Goal: Task Accomplishment & Management: Complete application form

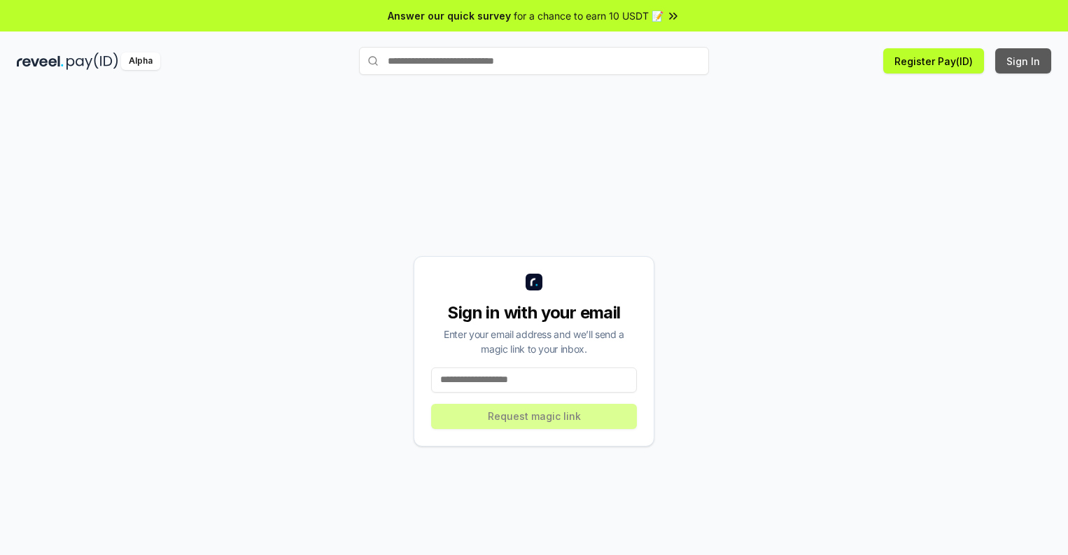
click at [1024, 61] on button "Sign In" at bounding box center [1024, 60] width 56 height 25
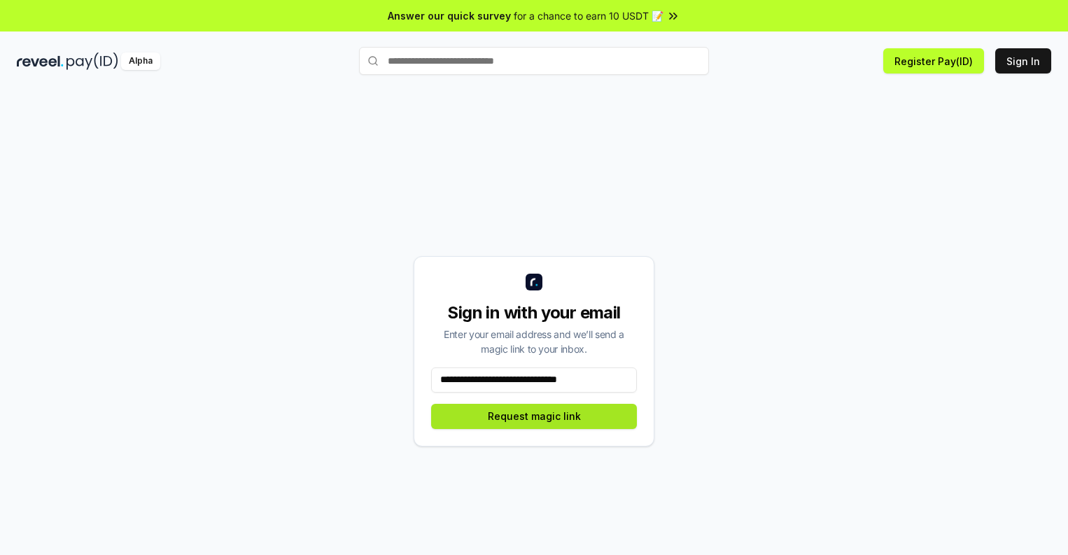
type input "**********"
click at [534, 416] on button "Request magic link" at bounding box center [534, 416] width 206 height 25
